Goal: Check status: Check status

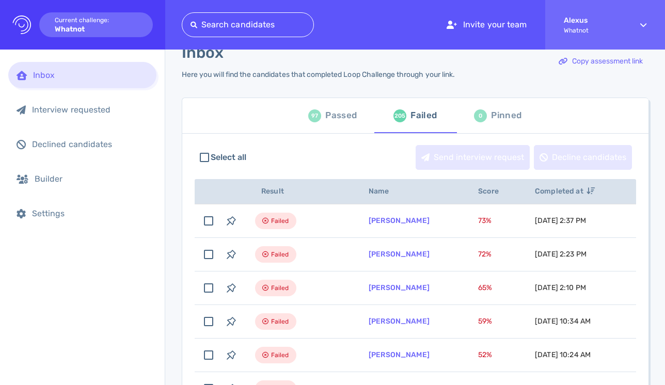
scroll to position [21, 0]
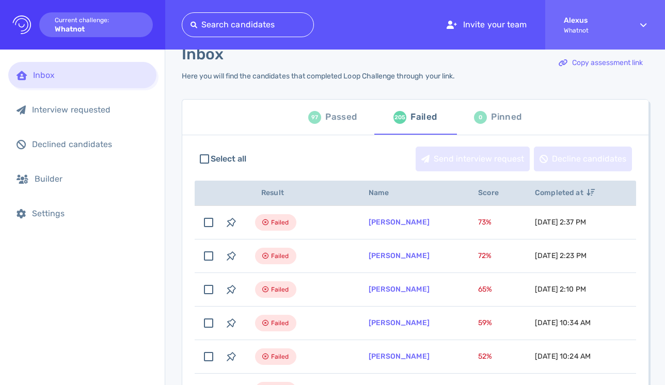
click at [321, 119] on div "97 Passed" at bounding box center [332, 117] width 49 height 29
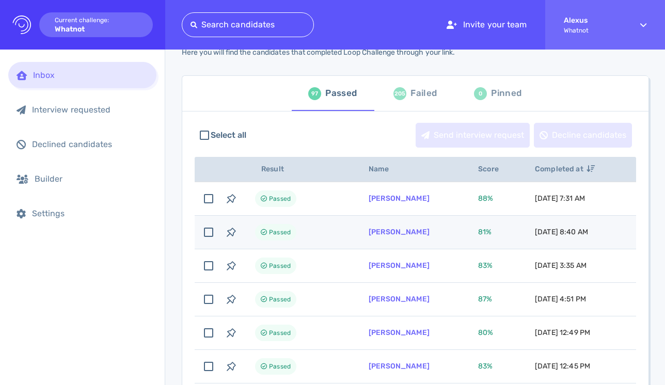
scroll to position [36, 0]
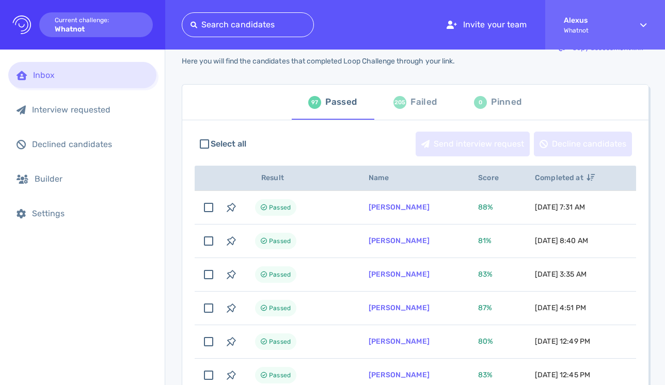
click at [401, 109] on div "205 Failed" at bounding box center [414, 102] width 43 height 29
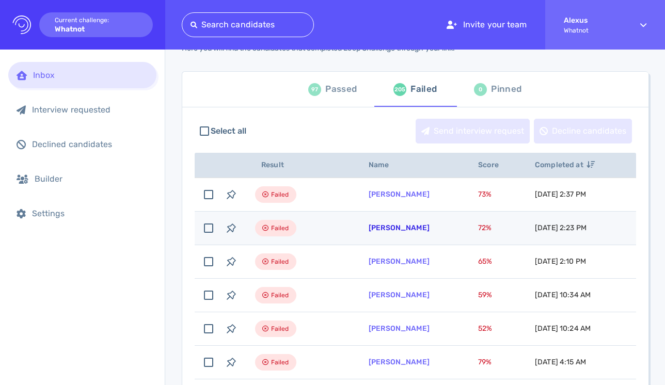
scroll to position [28, 0]
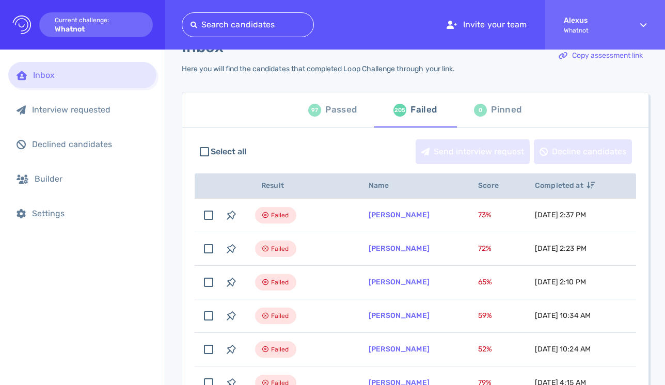
click at [331, 115] on div "Passed" at bounding box center [340, 109] width 31 height 15
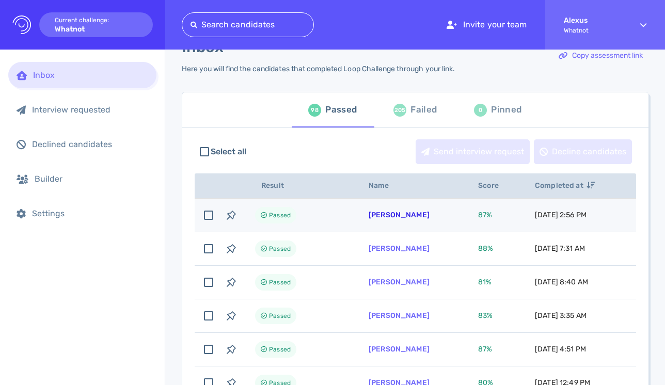
click at [385, 214] on link "[PERSON_NAME]" at bounding box center [398, 215] width 61 height 9
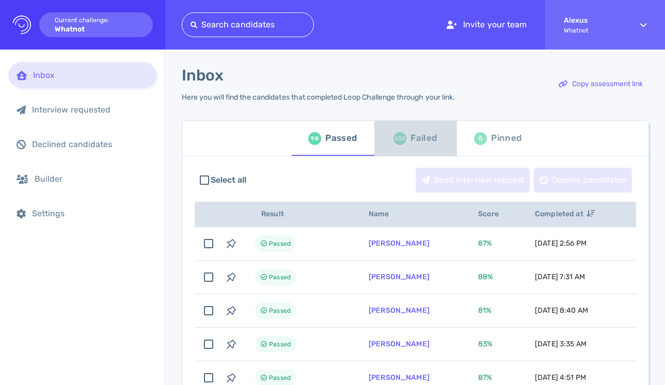
click at [405, 144] on div "205 Failed" at bounding box center [414, 138] width 43 height 29
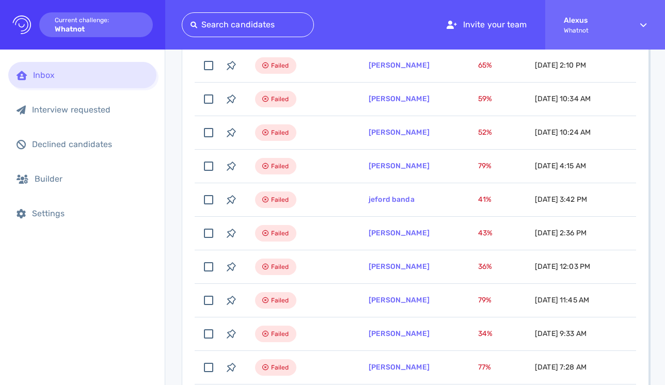
scroll to position [254, 0]
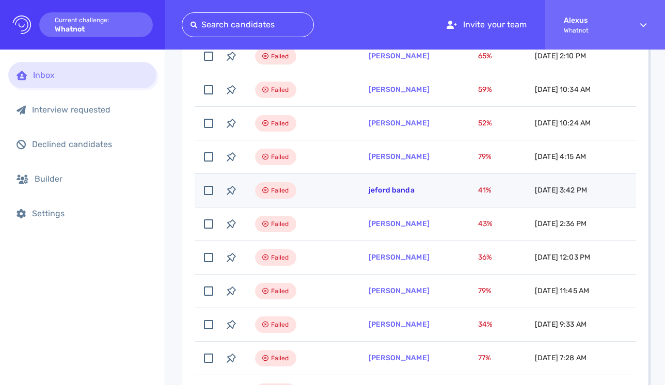
click at [381, 195] on link "jeford banda" at bounding box center [391, 190] width 46 height 9
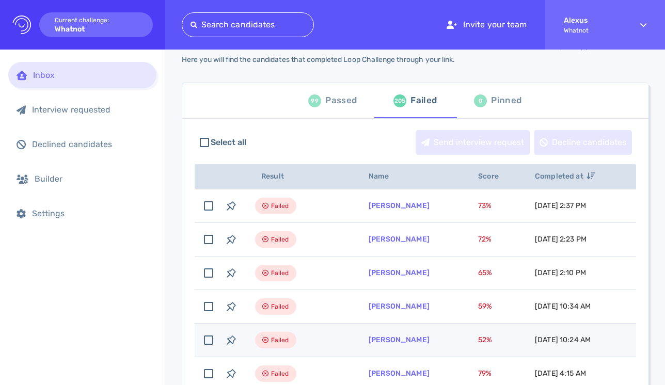
scroll to position [9, 0]
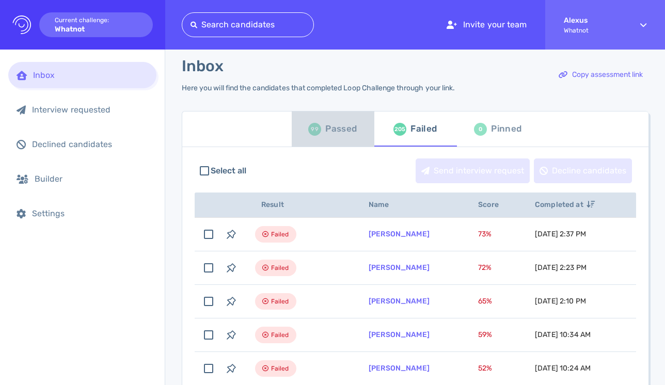
click at [328, 128] on div "Passed" at bounding box center [340, 128] width 31 height 15
